Goal: Task Accomplishment & Management: Complete application form

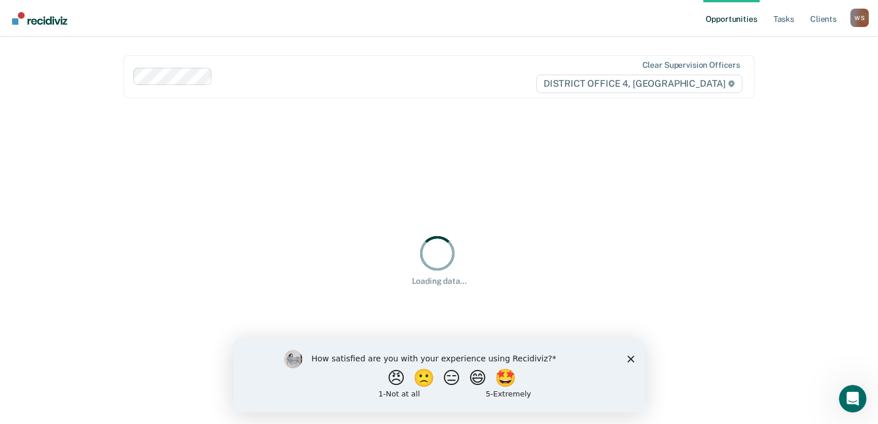
click at [632, 349] on div "How satisfied are you with your experience using Recidiviz? 😠 🙁 😑 😄 🤩 1 - Not a…" at bounding box center [439, 375] width 412 height 74
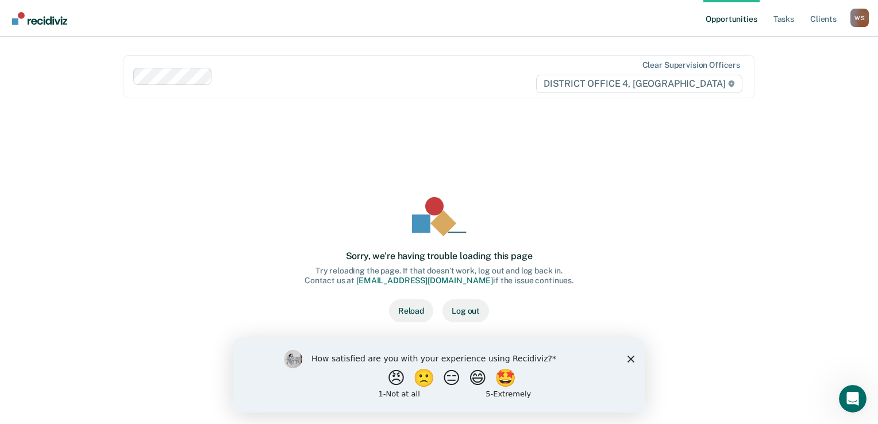
click at [407, 312] on button "Reload" at bounding box center [411, 310] width 44 height 23
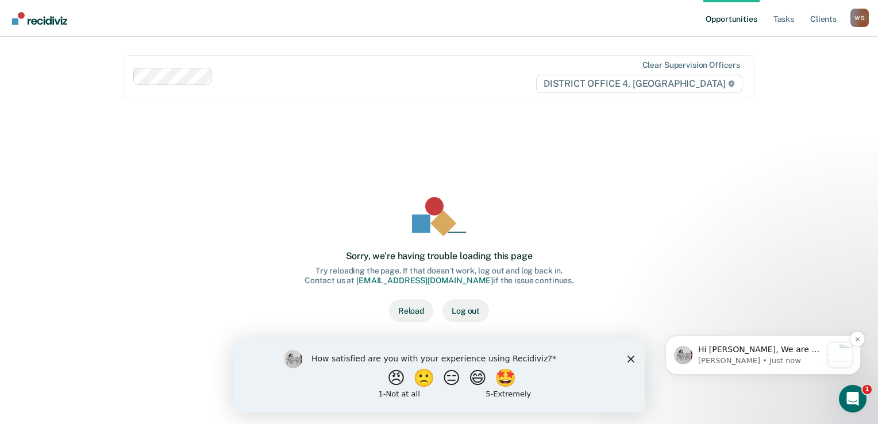
click at [728, 364] on p "Kim • Just now" at bounding box center [760, 361] width 124 height 10
click at [834, 5] on link "Client s" at bounding box center [823, 18] width 31 height 37
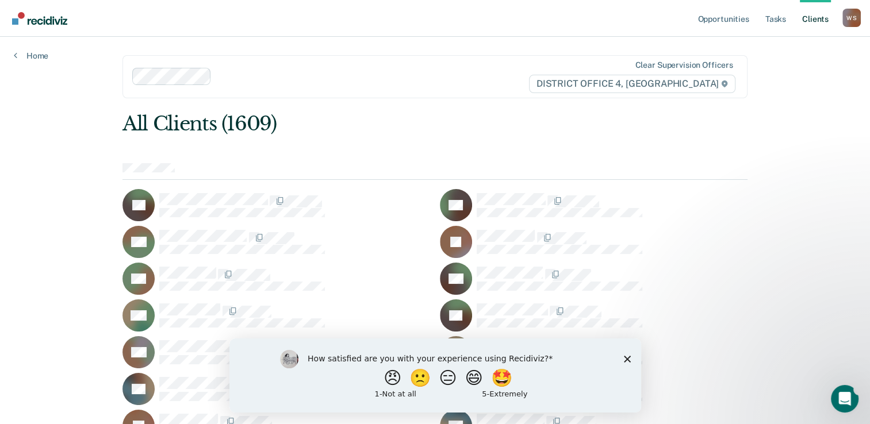
click at [628, 364] on div "How satisfied are you with your experience using Recidiviz? 😠 🙁 😑 😄 🤩 1 - Not a…" at bounding box center [435, 375] width 412 height 74
click at [629, 353] on div "How satisfied are you with your experience using Recidiviz? 😠 🙁 😑 😄 🤩 1 - Not a…" at bounding box center [435, 375] width 412 height 74
click at [629, 358] on icon "Close survey" at bounding box center [626, 358] width 7 height 7
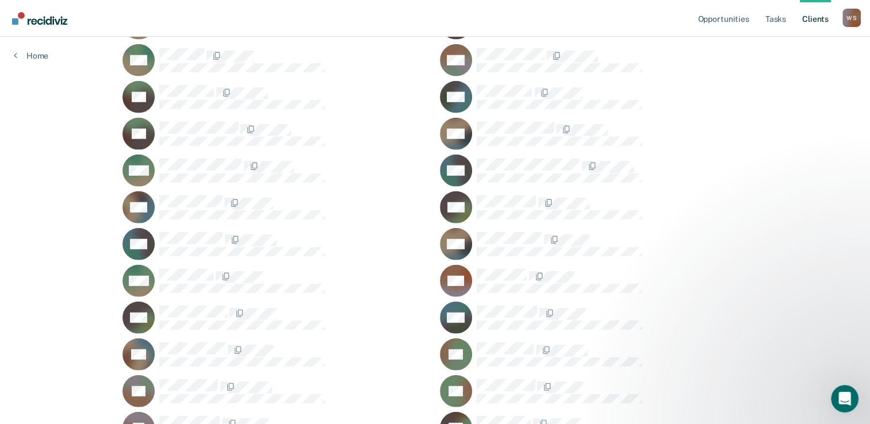
scroll to position [29413, 0]
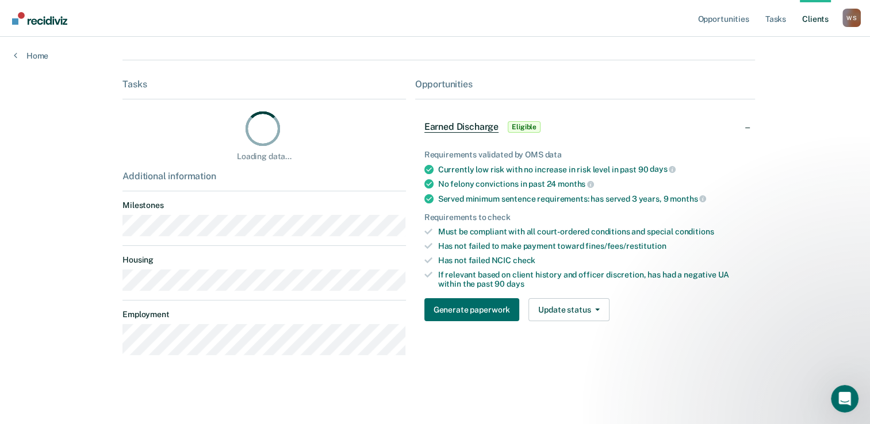
click at [554, 243] on div "TY Contacts Preferred Name Preferred Contact None Call Text Email None Prototyp…" at bounding box center [434, 118] width 625 height 519
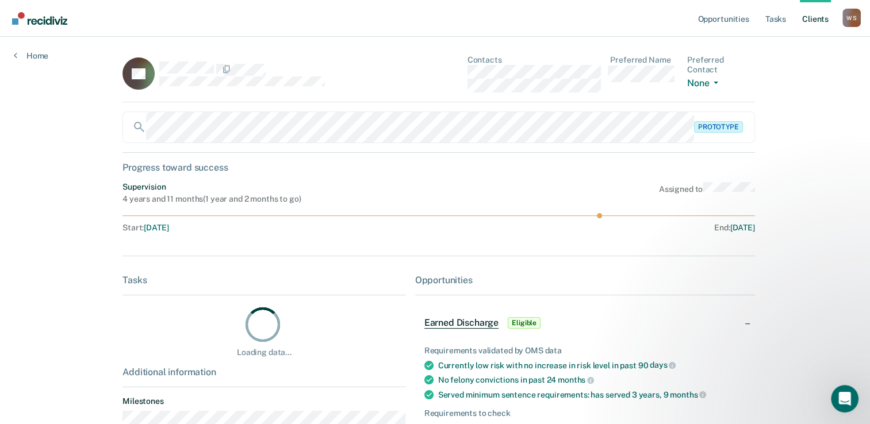
click at [520, 322] on span "Eligible" at bounding box center [523, 322] width 33 height 11
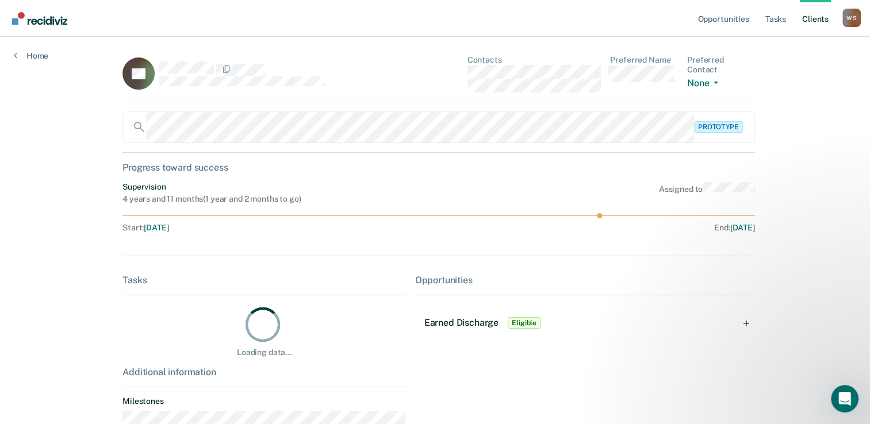
click at [461, 326] on span "Earned Discharge" at bounding box center [461, 322] width 74 height 11
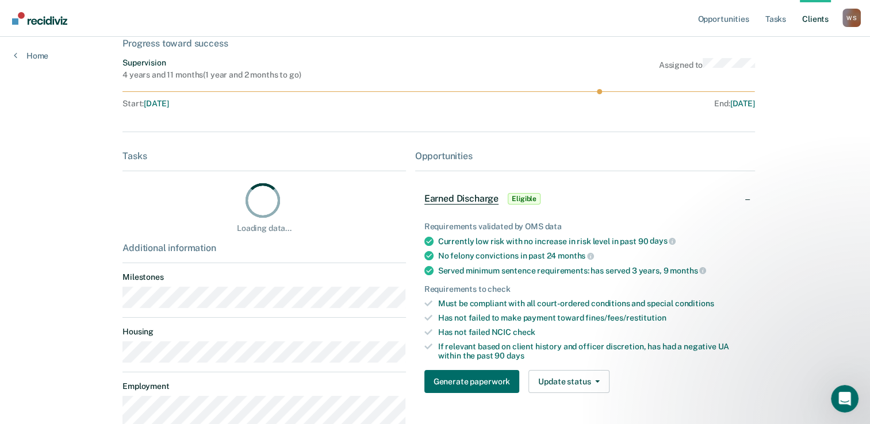
scroll to position [172, 0]
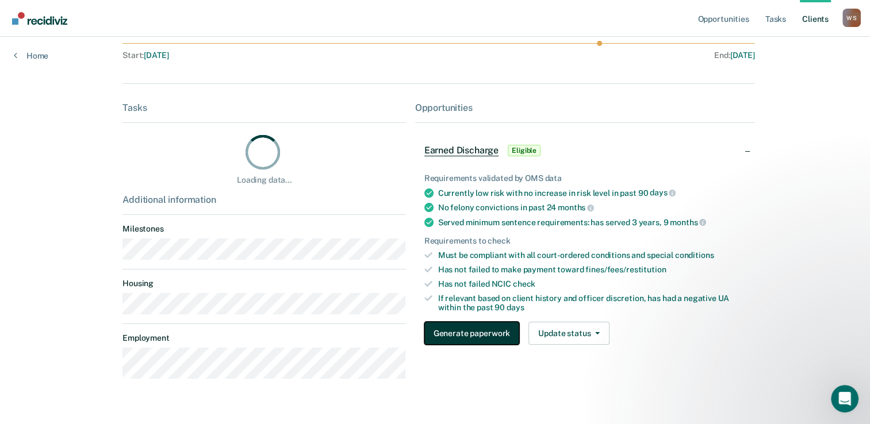
click at [487, 332] on button "Generate paperwork" at bounding box center [471, 333] width 95 height 23
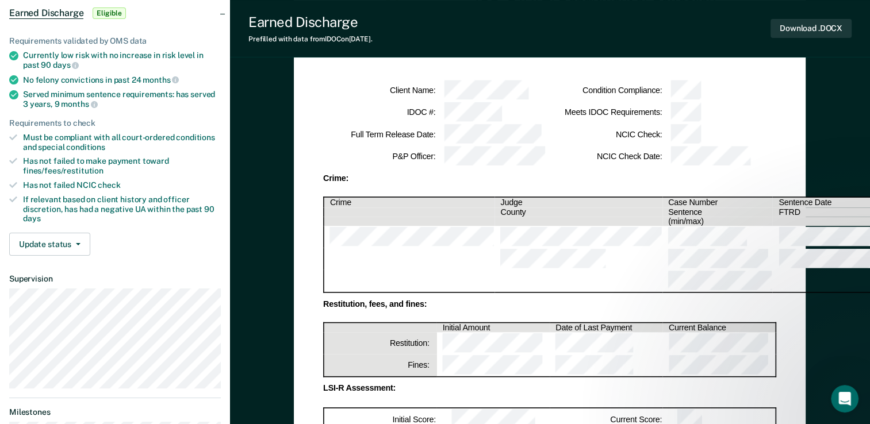
scroll to position [115, 0]
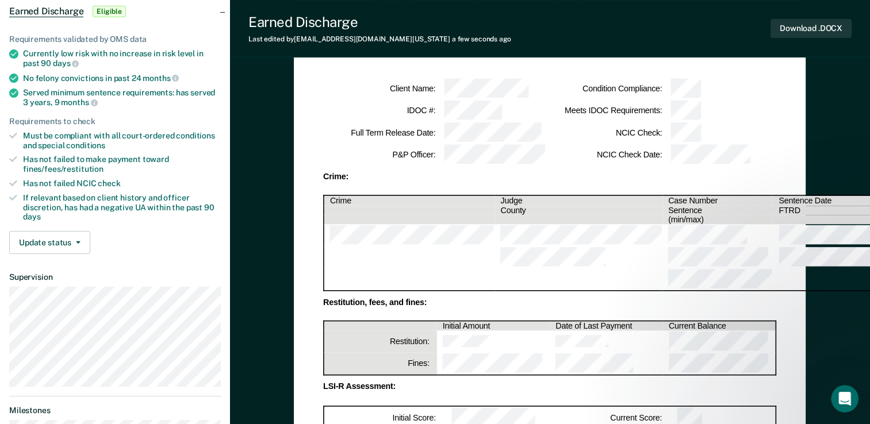
click at [684, 331] on td at bounding box center [719, 342] width 113 height 22
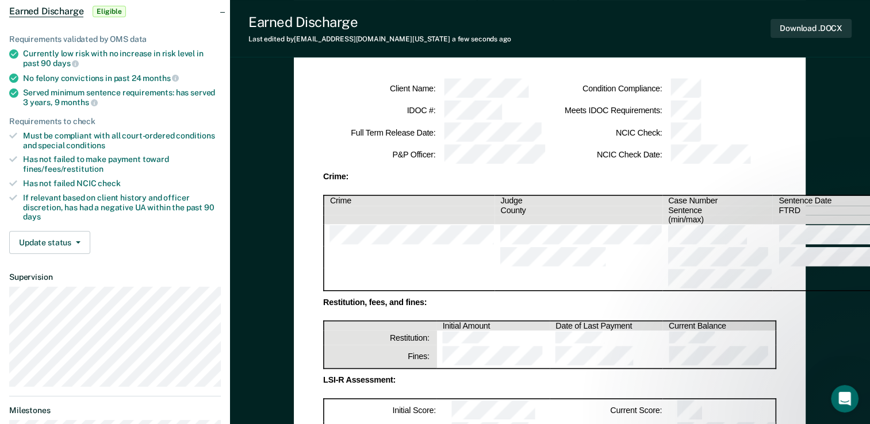
click at [451, 376] on div "LSI-R Assessment: Initial Score: Current Score: Date: Date:" at bounding box center [549, 410] width 453 height 68
click at [425, 331] on th "Restitution:" at bounding box center [380, 338] width 113 height 15
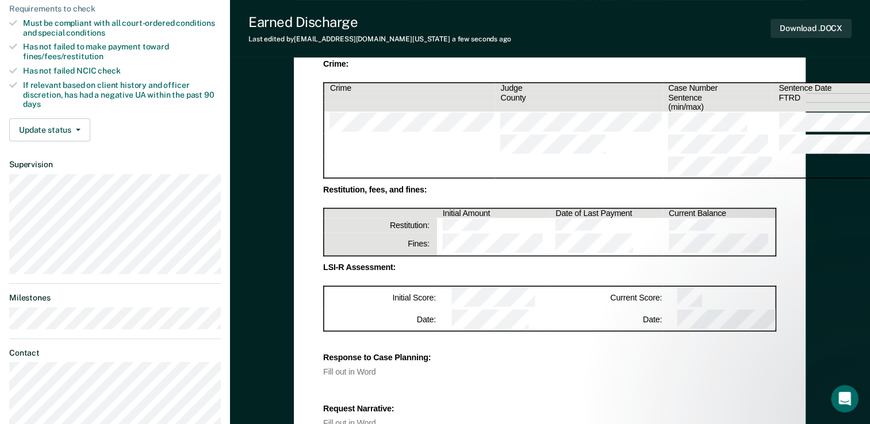
scroll to position [230, 0]
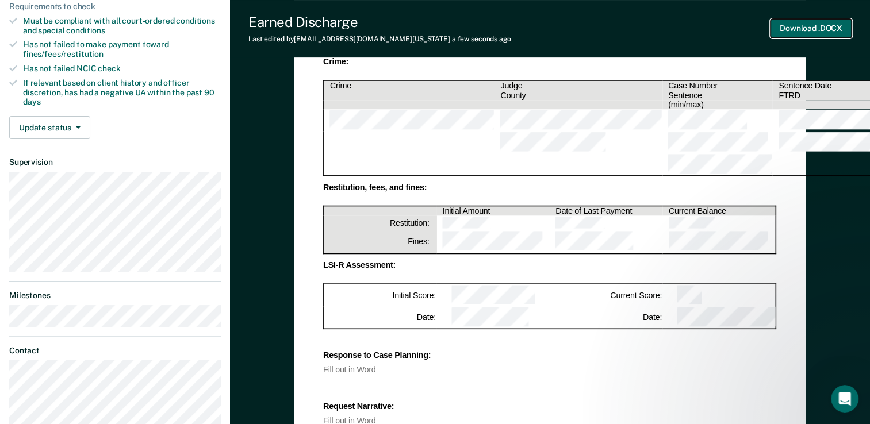
click at [810, 29] on button "Download .DOCX" at bounding box center [810, 28] width 81 height 19
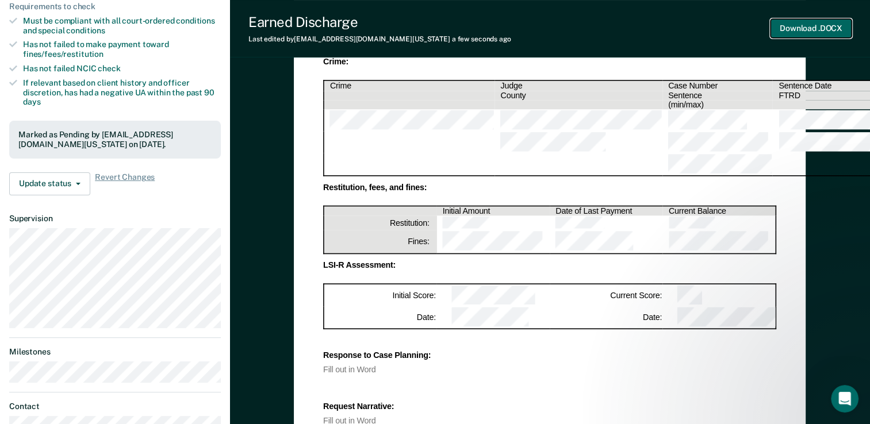
click at [816, 32] on button "Download .DOCX" at bounding box center [810, 28] width 81 height 19
click at [617, 364] on div "Response to Case Planning: Fill out in Word Request Narrative: Fill out in Word…" at bounding box center [549, 407] width 453 height 140
click at [820, 36] on button "Download .DOCX" at bounding box center [810, 28] width 81 height 19
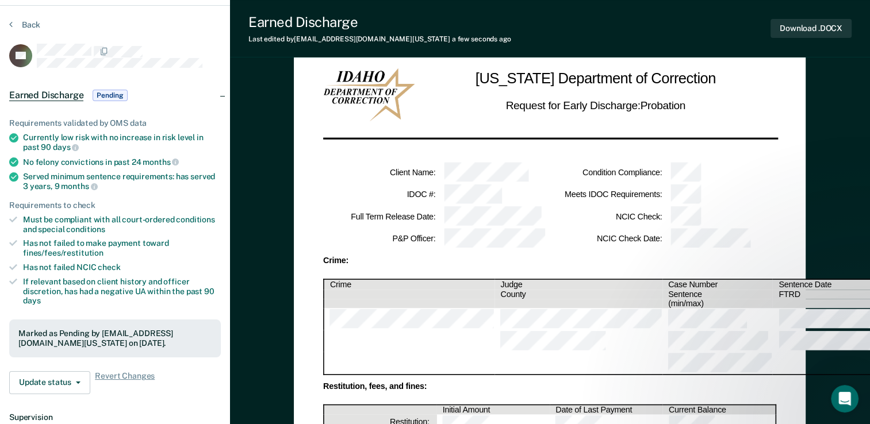
scroll to position [0, 0]
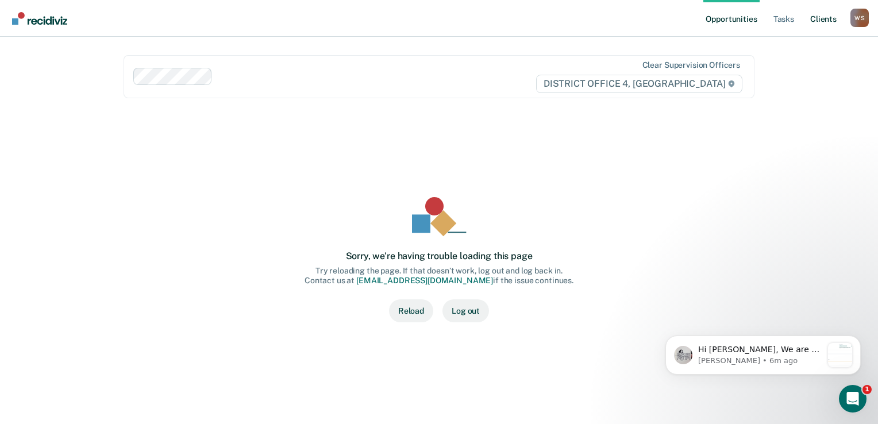
click at [823, 24] on link "Client s" at bounding box center [823, 18] width 31 height 37
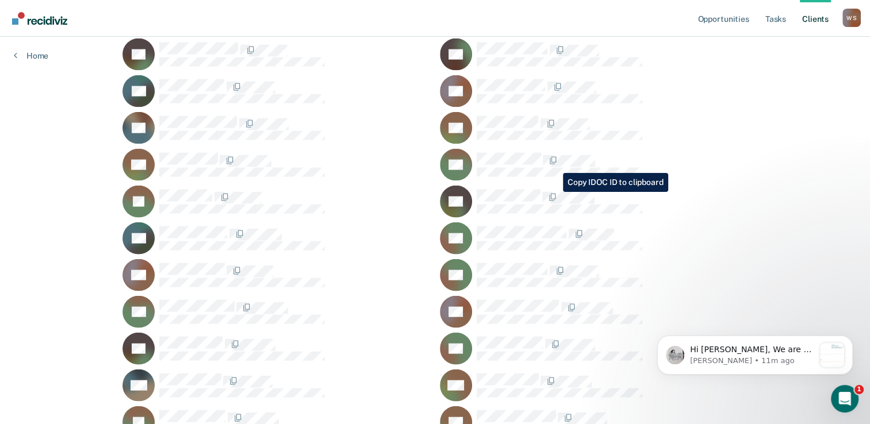
scroll to position [19788, 0]
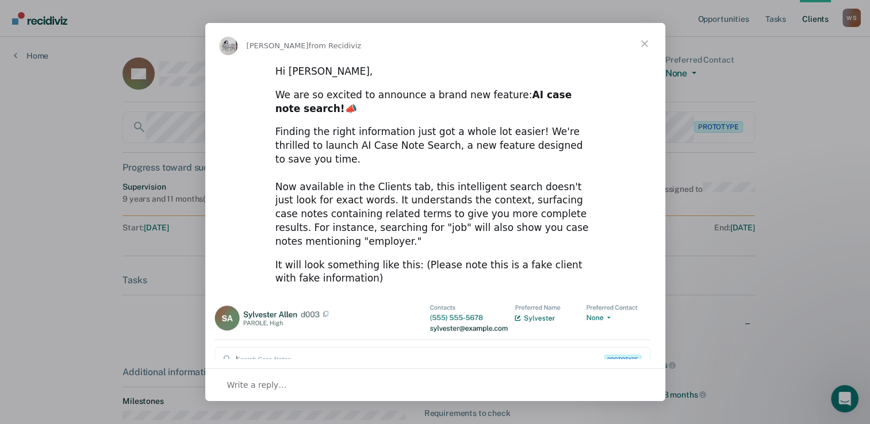
click at [641, 40] on span "Close" at bounding box center [644, 43] width 41 height 41
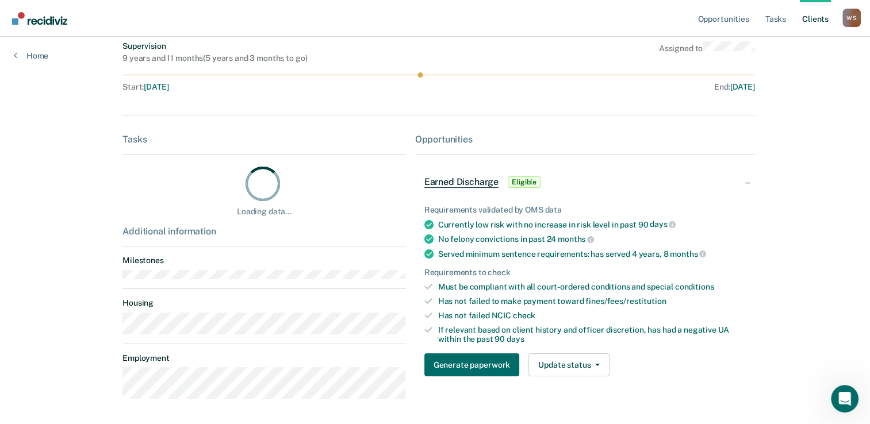
scroll to position [172, 0]
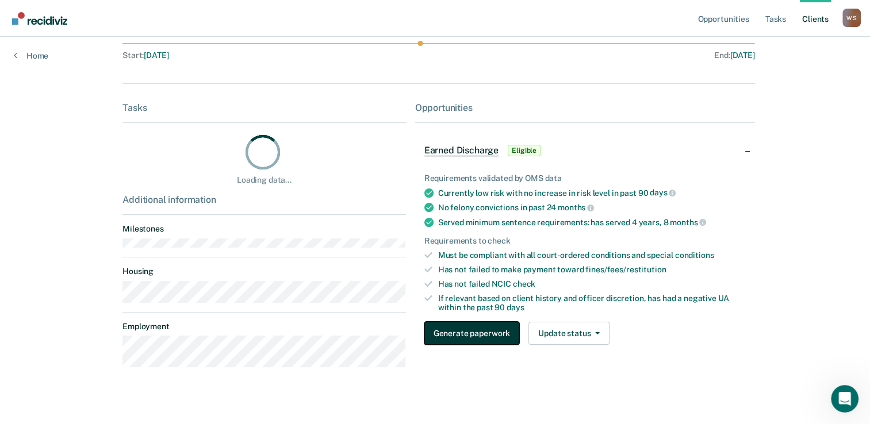
click at [455, 330] on button "Generate paperwork" at bounding box center [471, 333] width 95 height 23
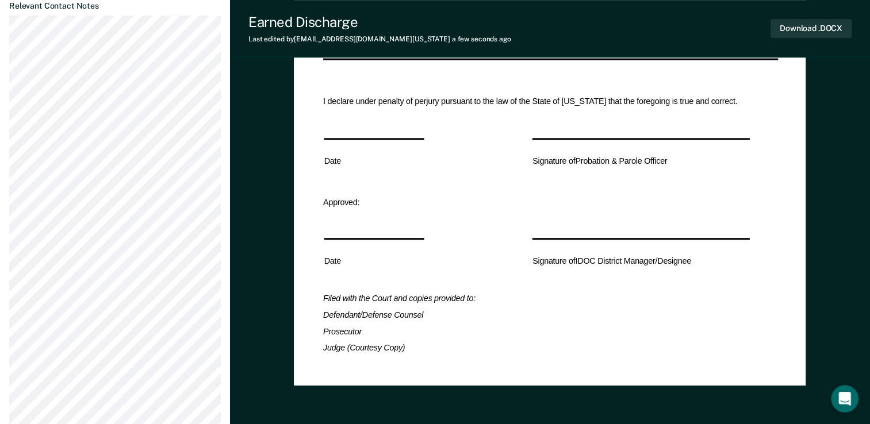
scroll to position [685, 0]
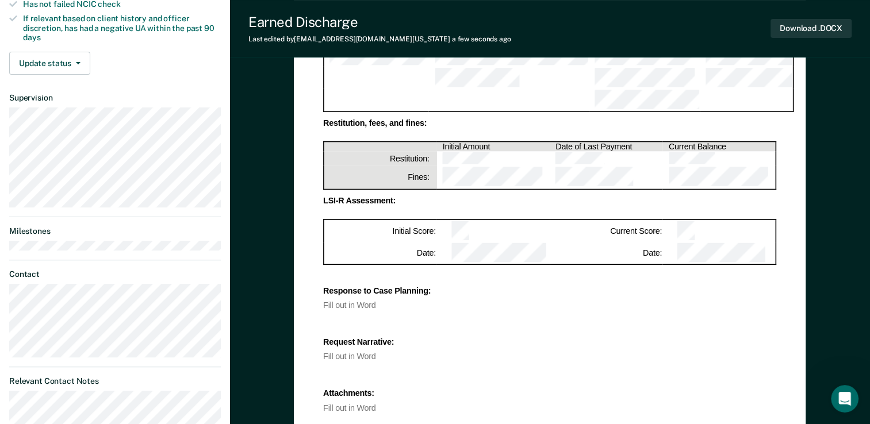
scroll to position [283, 0]
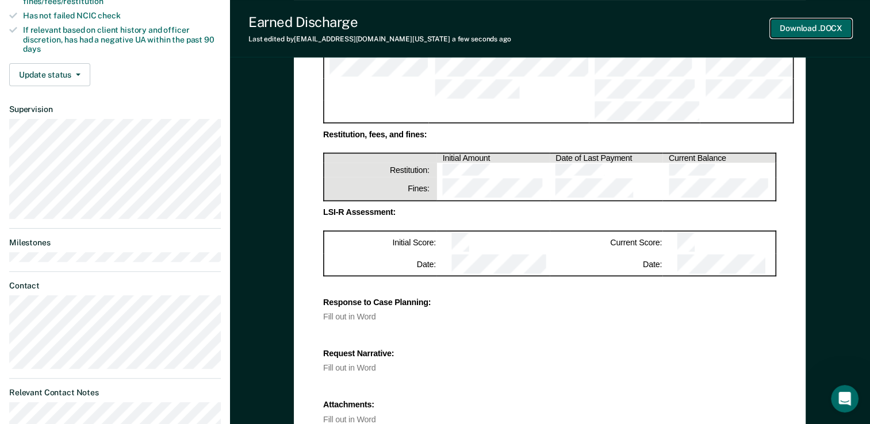
click at [817, 29] on button "Download .DOCX" at bounding box center [810, 28] width 81 height 19
